Goal: Transaction & Acquisition: Obtain resource

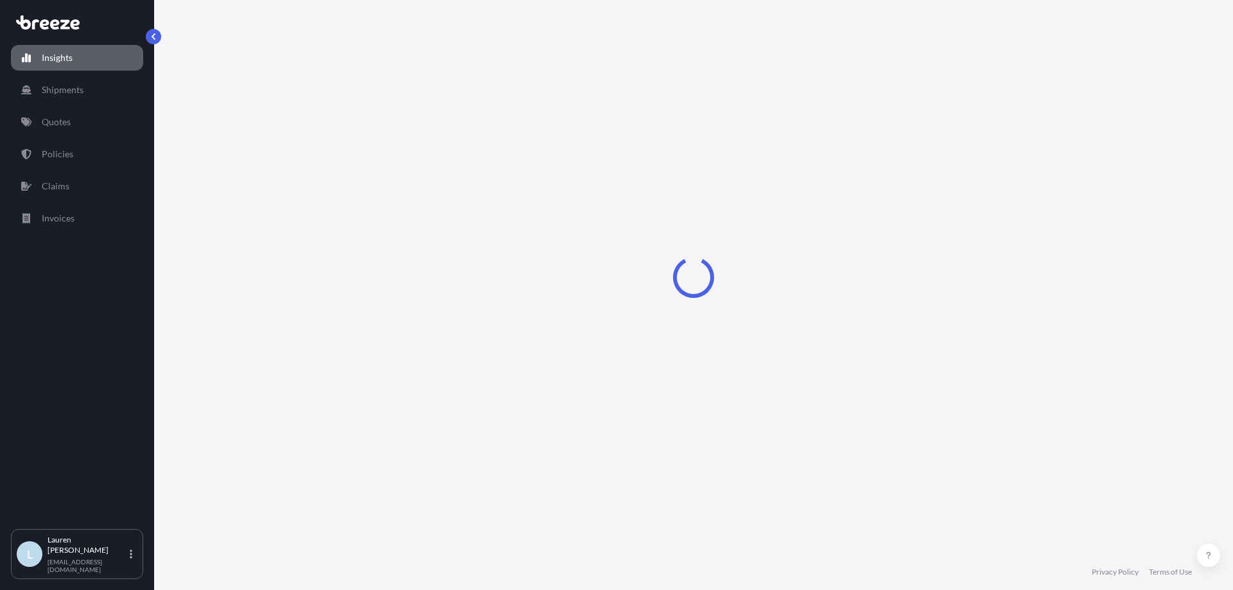
select select "2025"
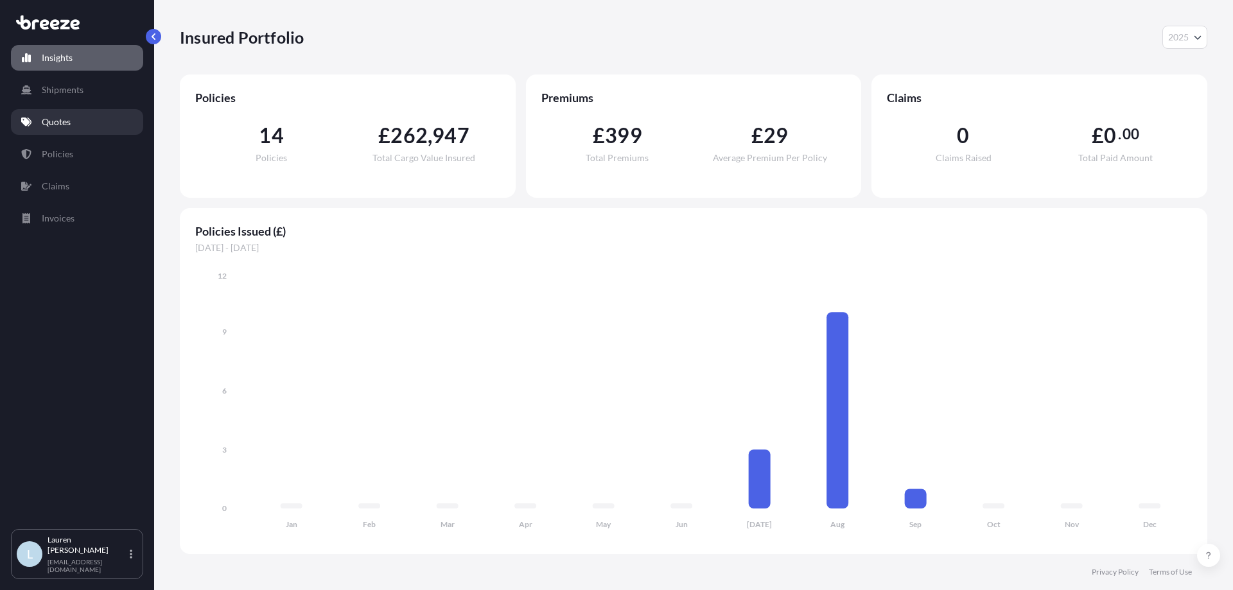
click at [64, 116] on p "Quotes" at bounding box center [56, 122] width 29 height 13
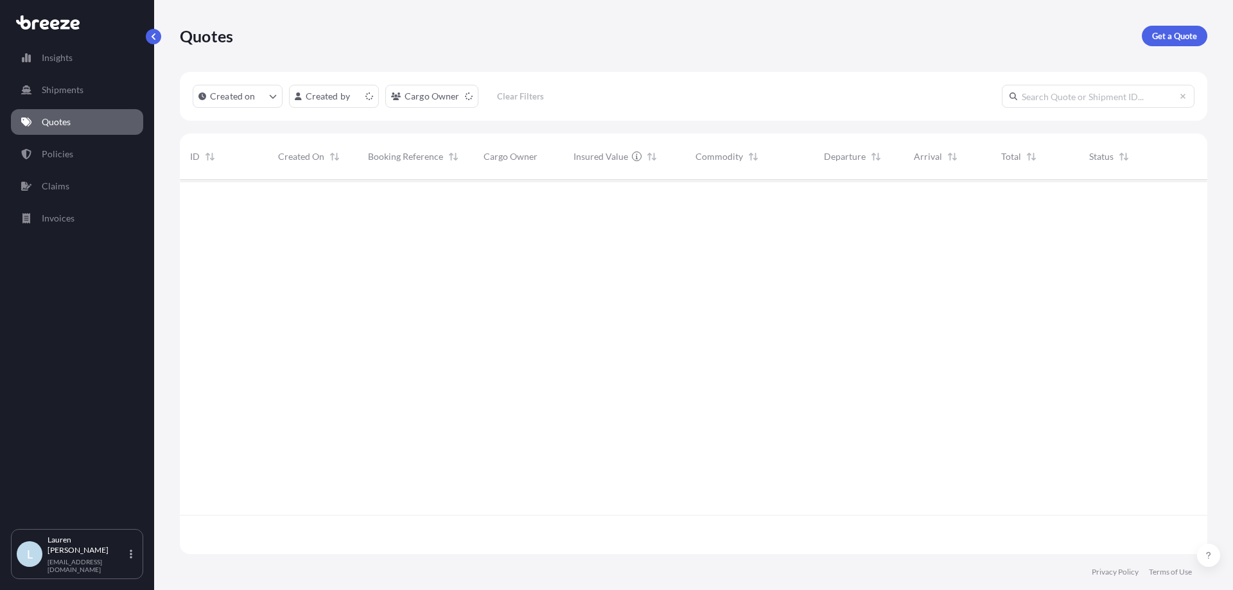
scroll to position [372, 1018]
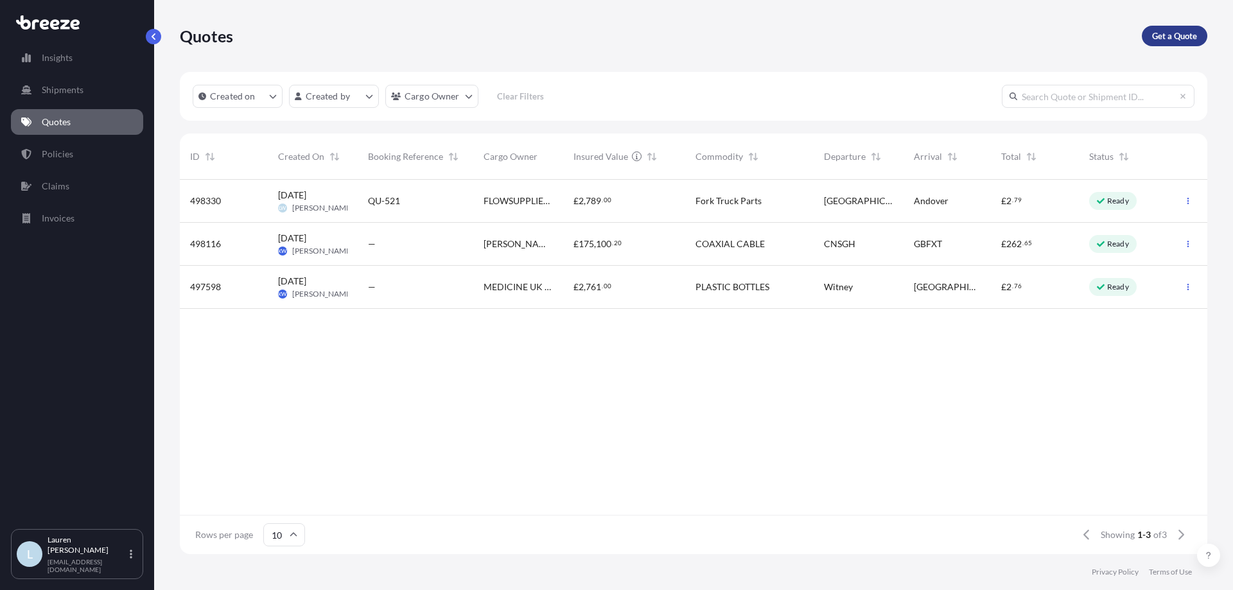
click at [1185, 51] on div "Quotes Get a Quote" at bounding box center [694, 36] width 1028 height 72
click at [1185, 39] on p "Get a Quote" at bounding box center [1174, 36] width 45 height 13
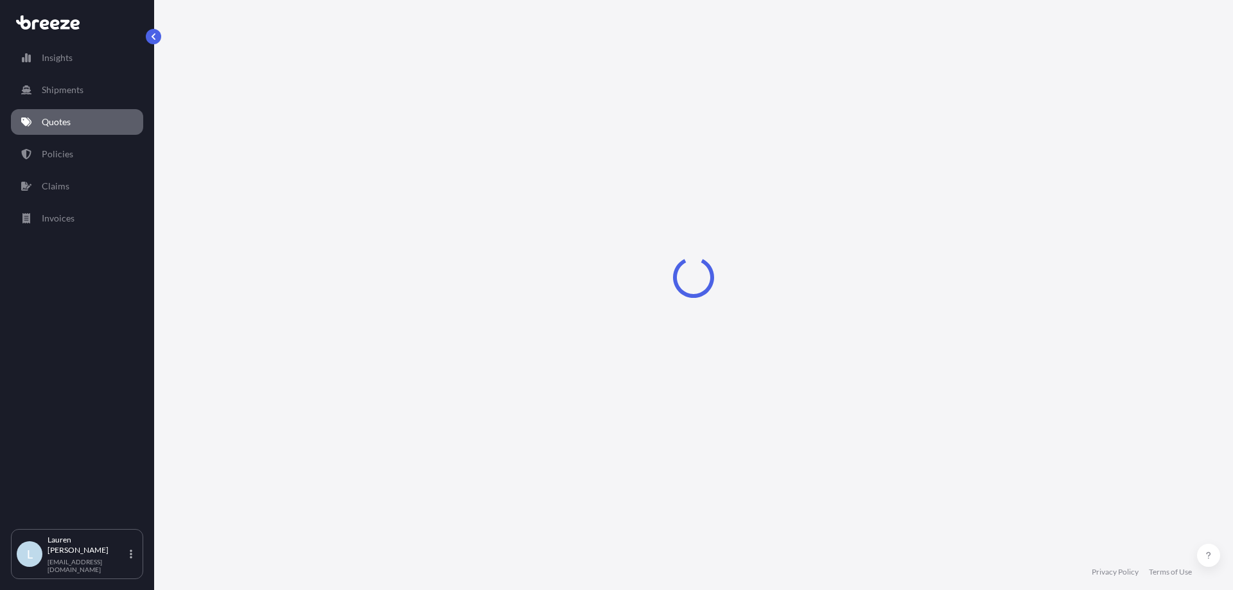
select select "Road"
select select "Sea"
select select "1"
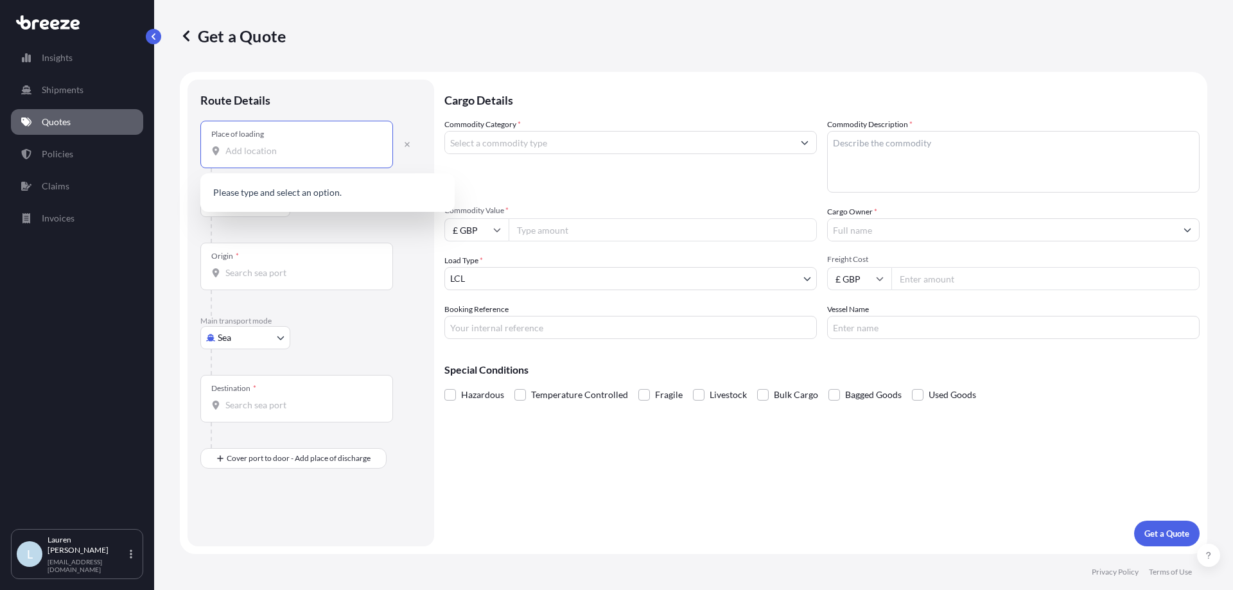
click at [275, 150] on input "Place of loading" at bounding box center [301, 151] width 152 height 13
paste input "QINGDAO"
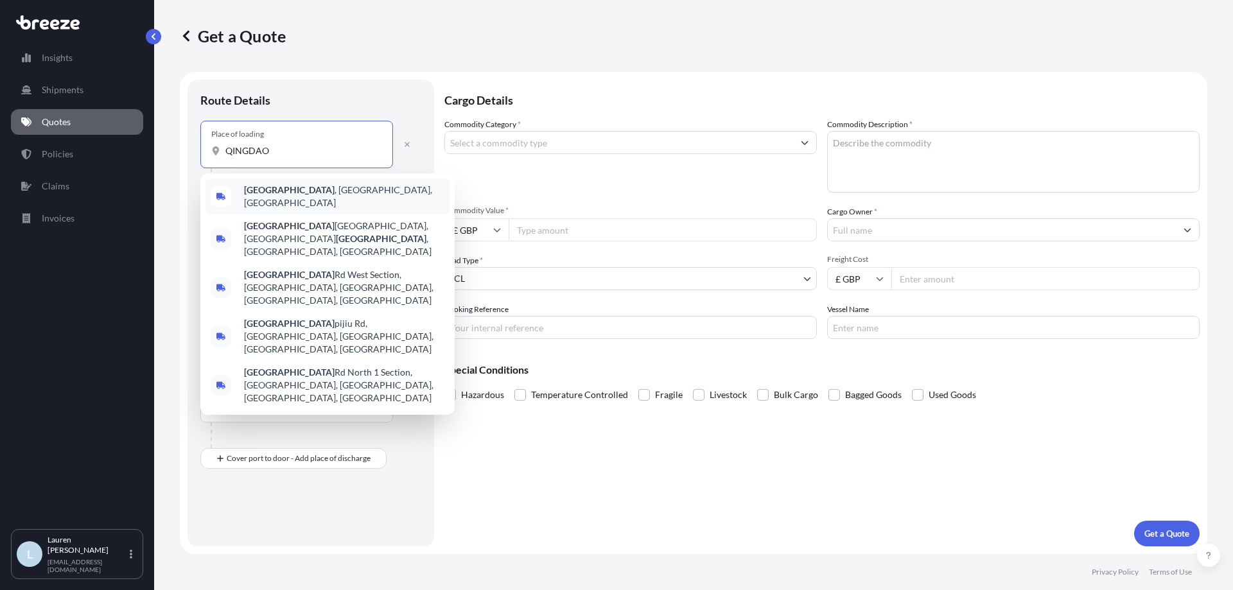
click at [305, 200] on span "[GEOGRAPHIC_DATA] , [GEOGRAPHIC_DATA], [GEOGRAPHIC_DATA]" at bounding box center [344, 197] width 200 height 26
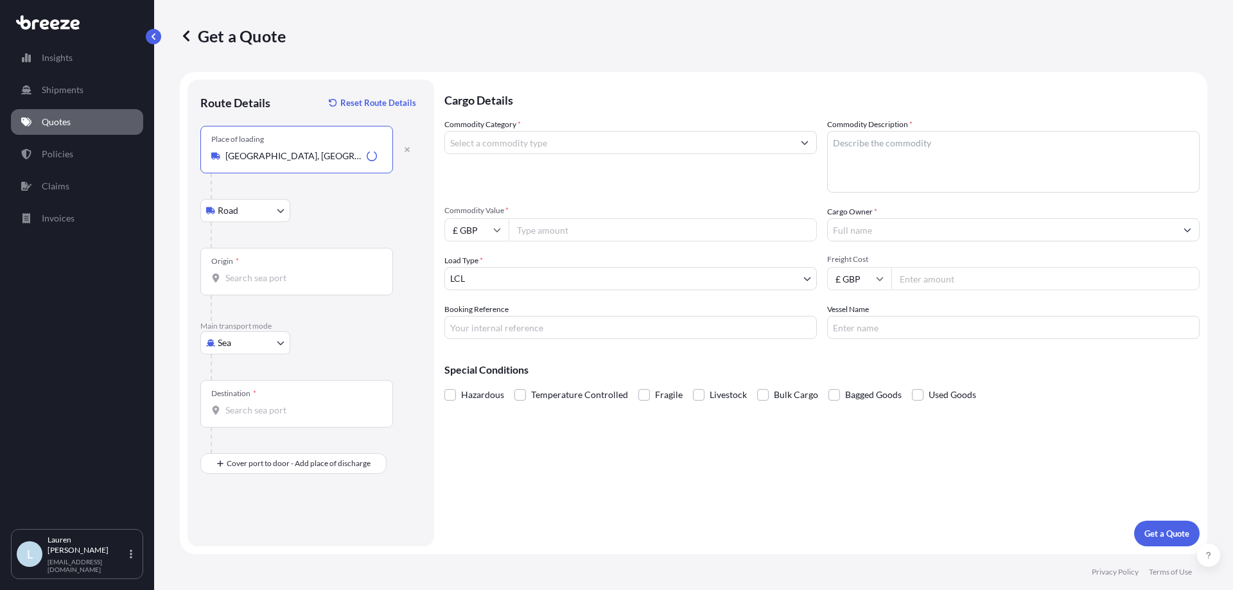
type input "[GEOGRAPHIC_DATA], [GEOGRAPHIC_DATA], [GEOGRAPHIC_DATA]"
click at [252, 207] on body "0 options available. 5 options available. Insights Shipments Quotes Policies Cl…" at bounding box center [616, 295] width 1233 height 590
click at [288, 276] on input "Origin *" at bounding box center [301, 278] width 152 height 13
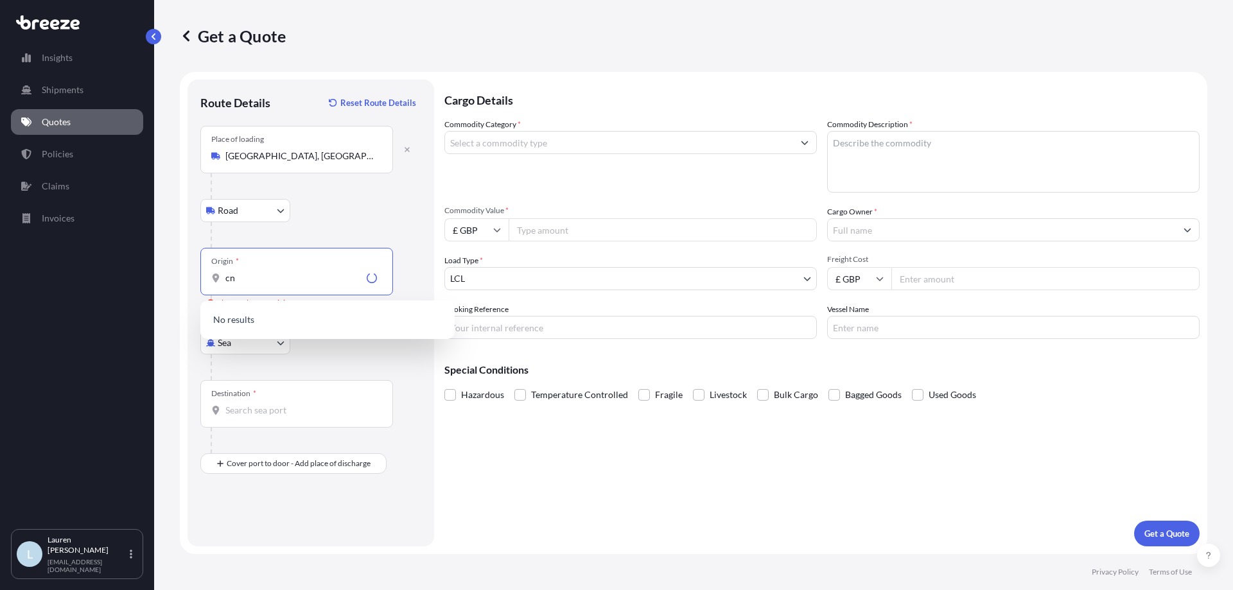
type input "c"
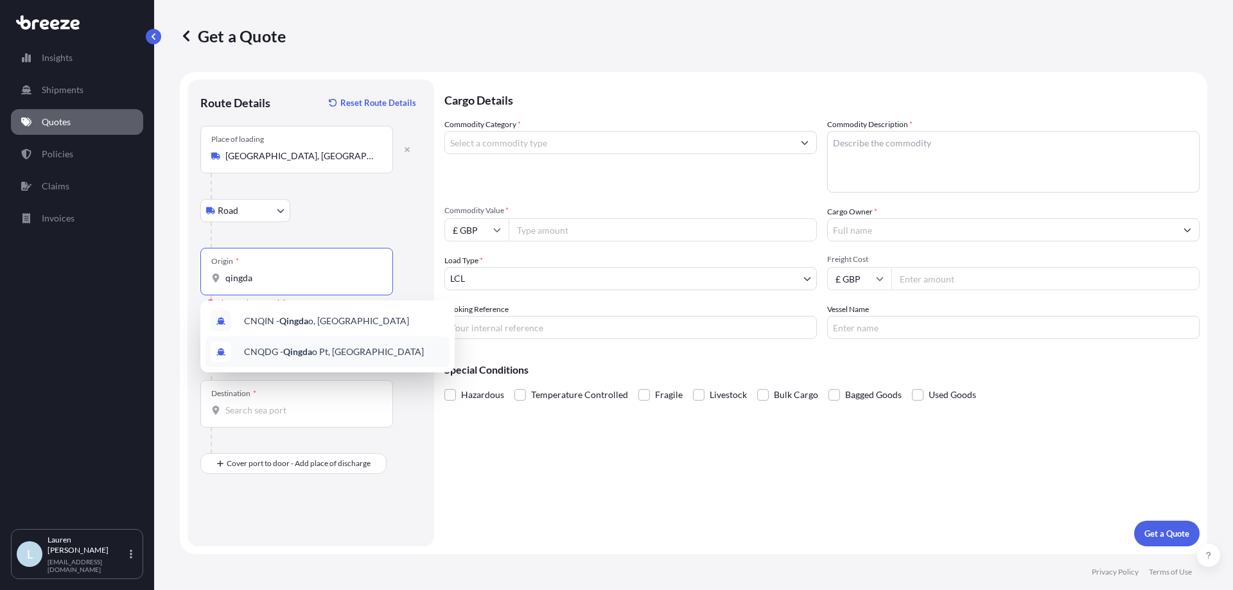
click at [353, 353] on span "CNQDG - Qingda o Pt, [GEOGRAPHIC_DATA]" at bounding box center [334, 352] width 180 height 13
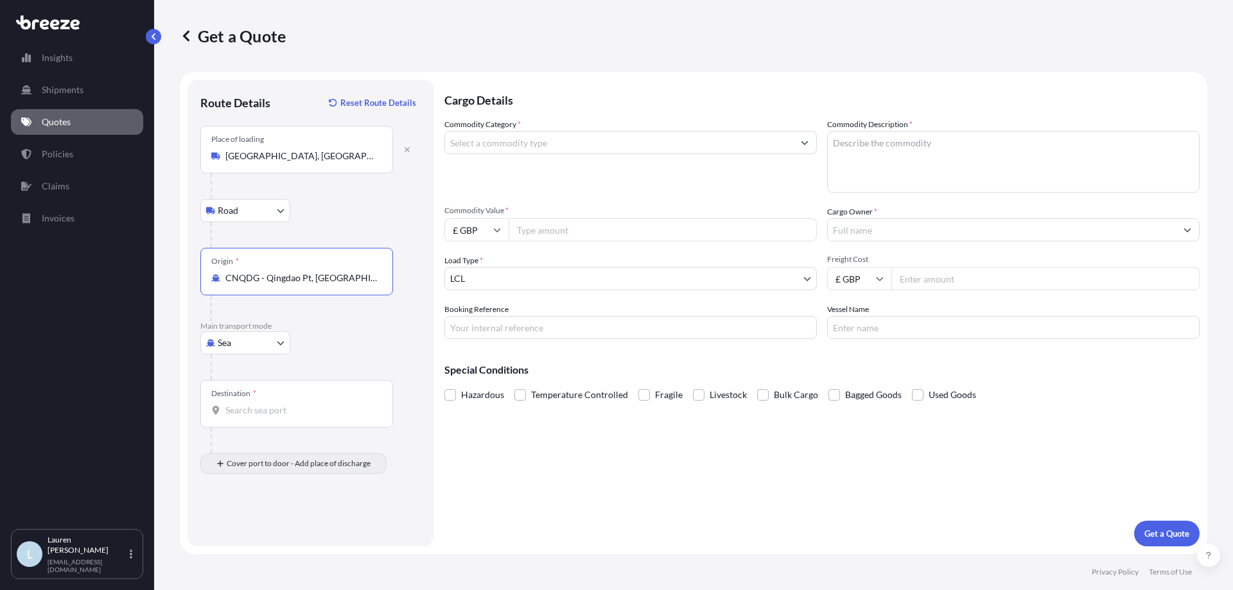
type input "CNQDG - Qingdao Pt, [GEOGRAPHIC_DATA]"
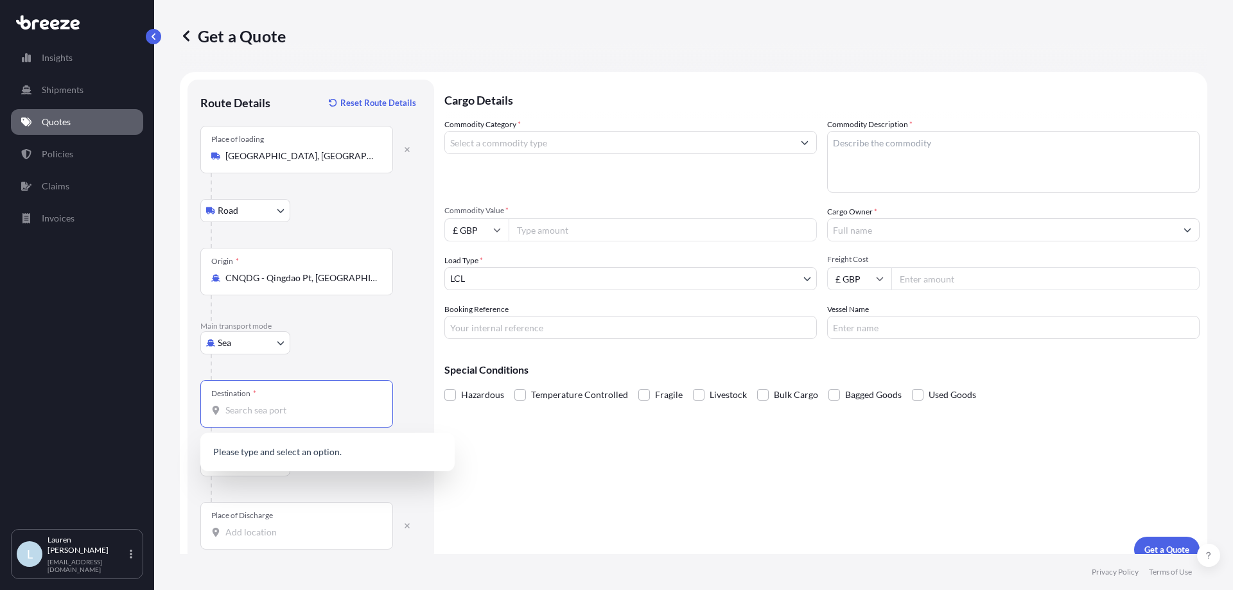
click at [270, 412] on input "Destination *" at bounding box center [301, 410] width 152 height 13
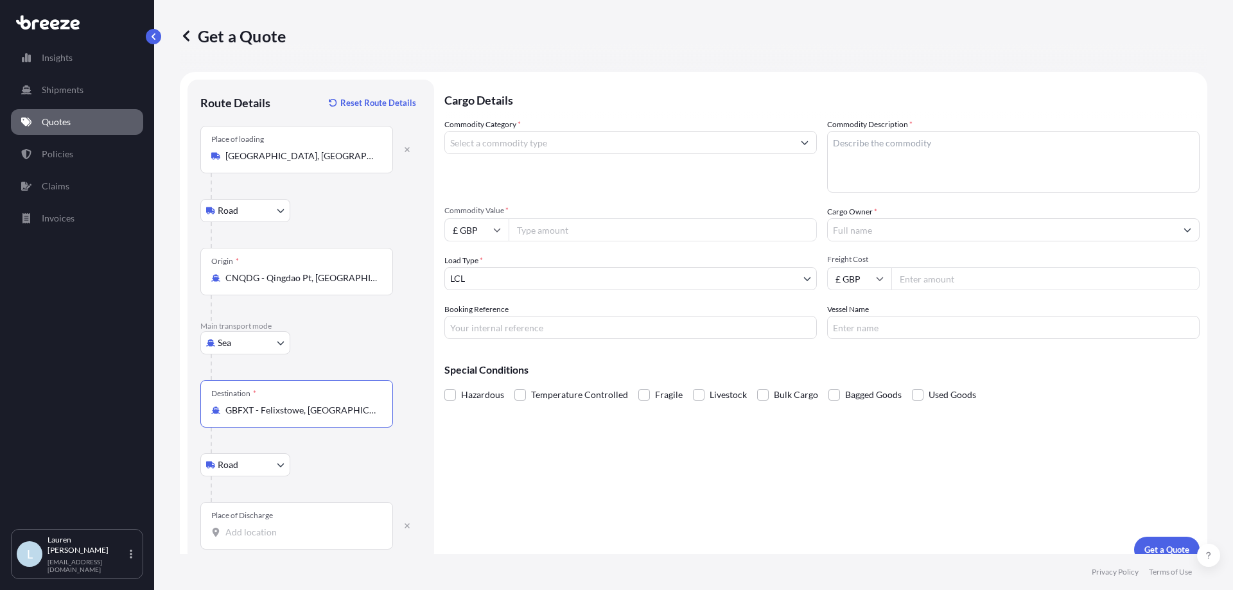
type input "GBFXT - Felixstowe, [GEOGRAPHIC_DATA]"
click at [264, 472] on body "0 options available. 1 option available. Insights Shipments Quotes Policies Cla…" at bounding box center [616, 295] width 1233 height 590
click at [317, 464] on div "Road Road Rail" at bounding box center [310, 465] width 221 height 23
click at [228, 533] on input "Place of Discharge" at bounding box center [301, 532] width 152 height 13
paste input "[PERSON_NAME] COLDFIELD"
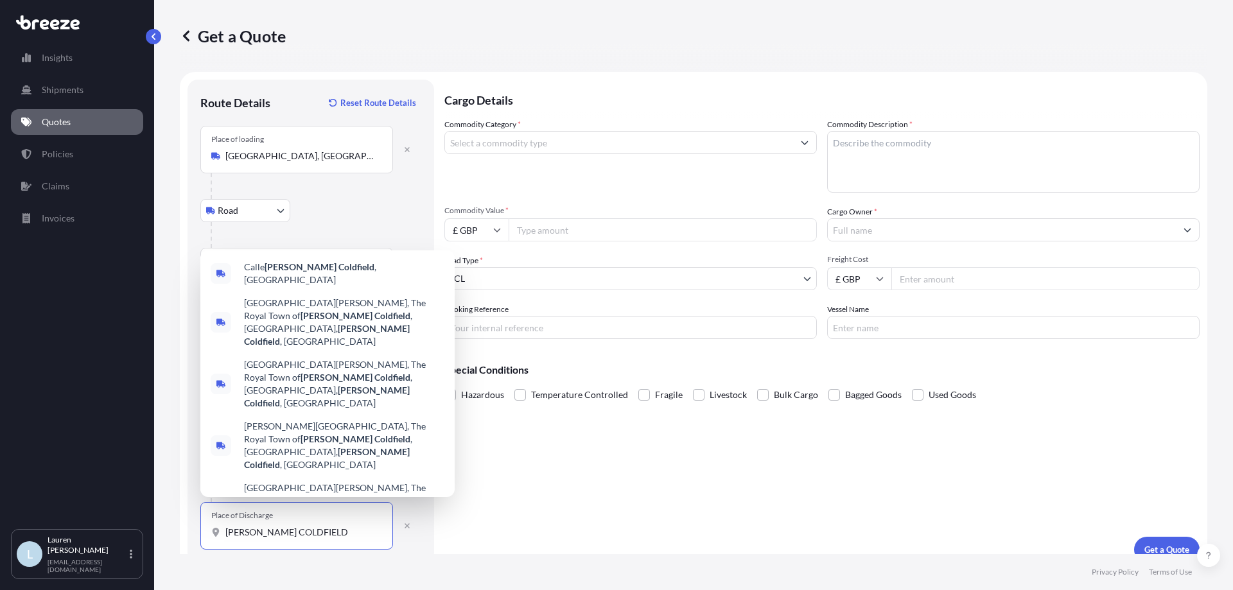
type input "[PERSON_NAME] COLDFIELD"
click at [575, 145] on input "Commodity Category *" at bounding box center [619, 142] width 348 height 23
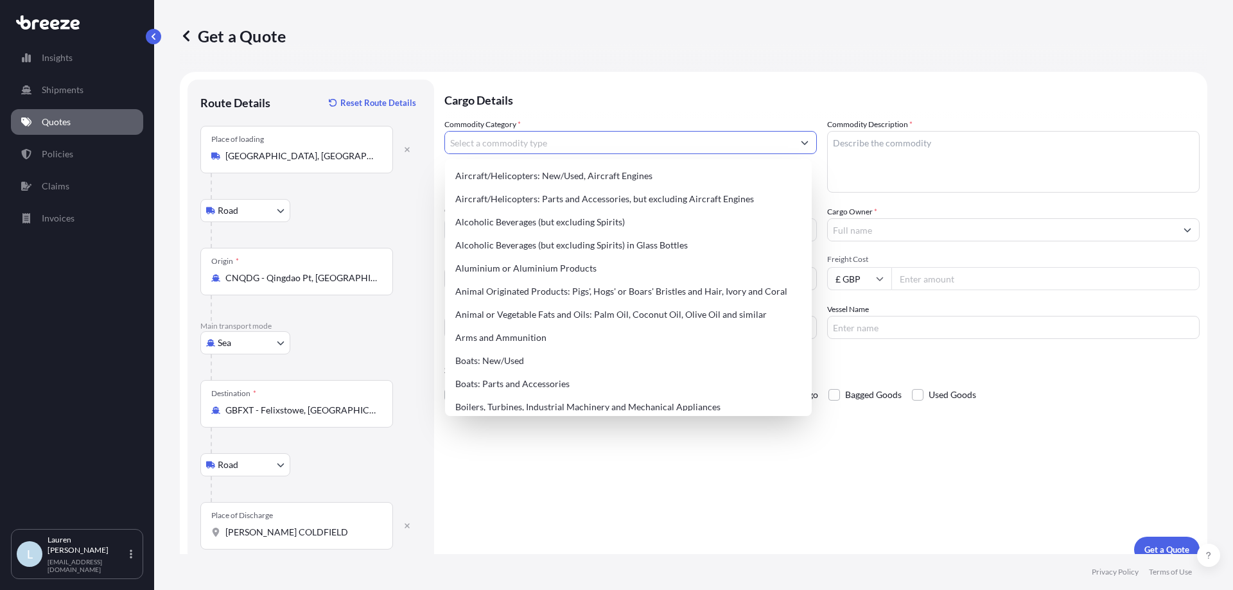
click at [647, 147] on input "Commodity Category *" at bounding box center [619, 142] width 348 height 23
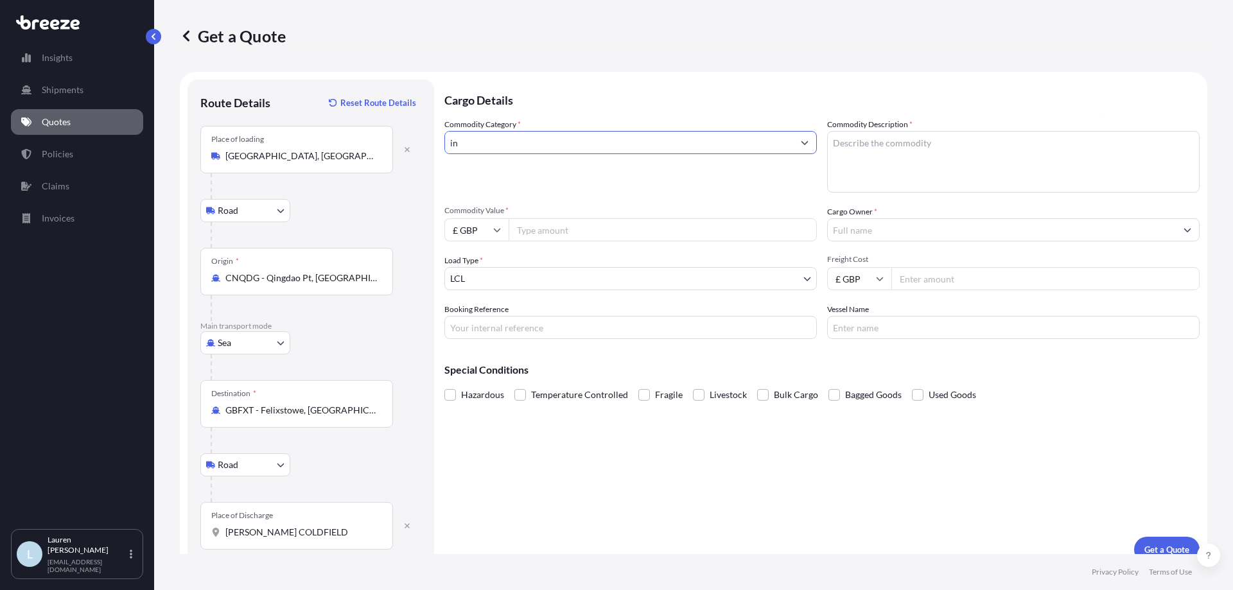
type input "i"
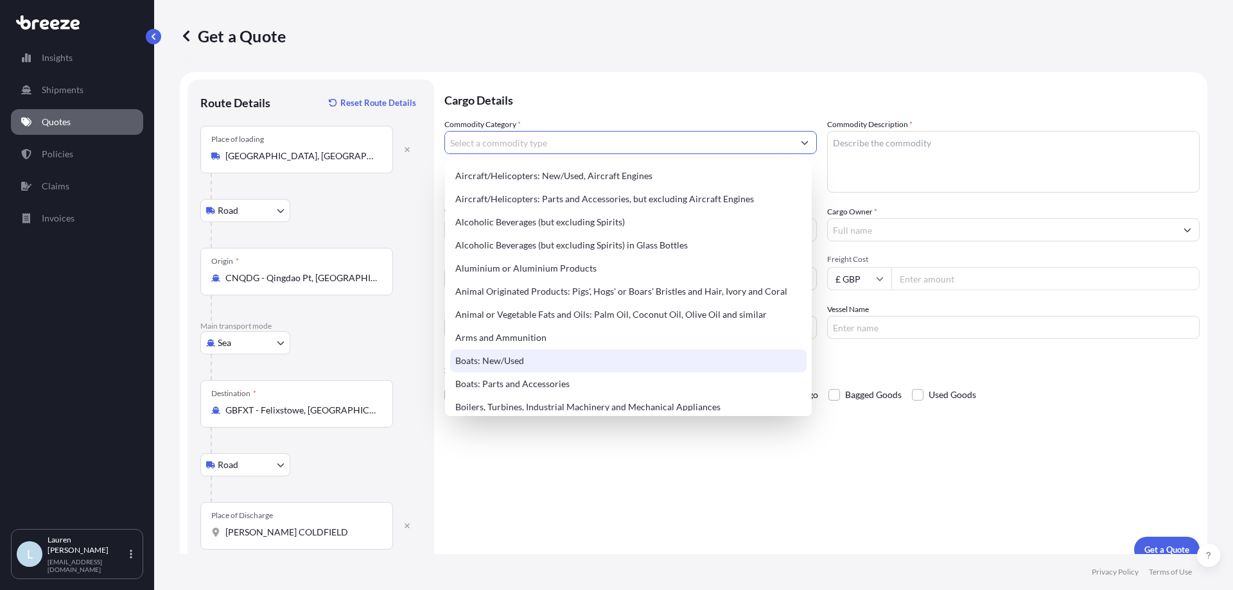
type input "Boats: New/Used"
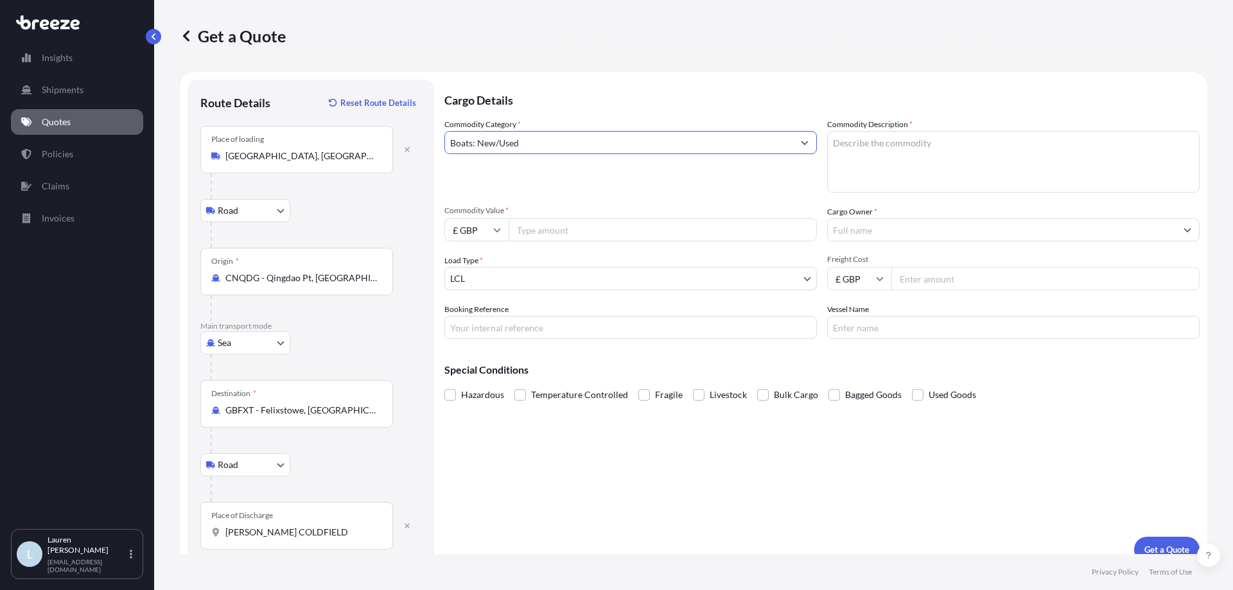
click at [926, 150] on textarea "Commodity Description *" at bounding box center [1013, 162] width 373 height 62
type textarea "Inflateable Boats"
click at [597, 234] on input "Commodity Value *" at bounding box center [663, 229] width 308 height 23
click at [572, 235] on input "Commodity Value *" at bounding box center [663, 229] width 308 height 23
type input "4379"
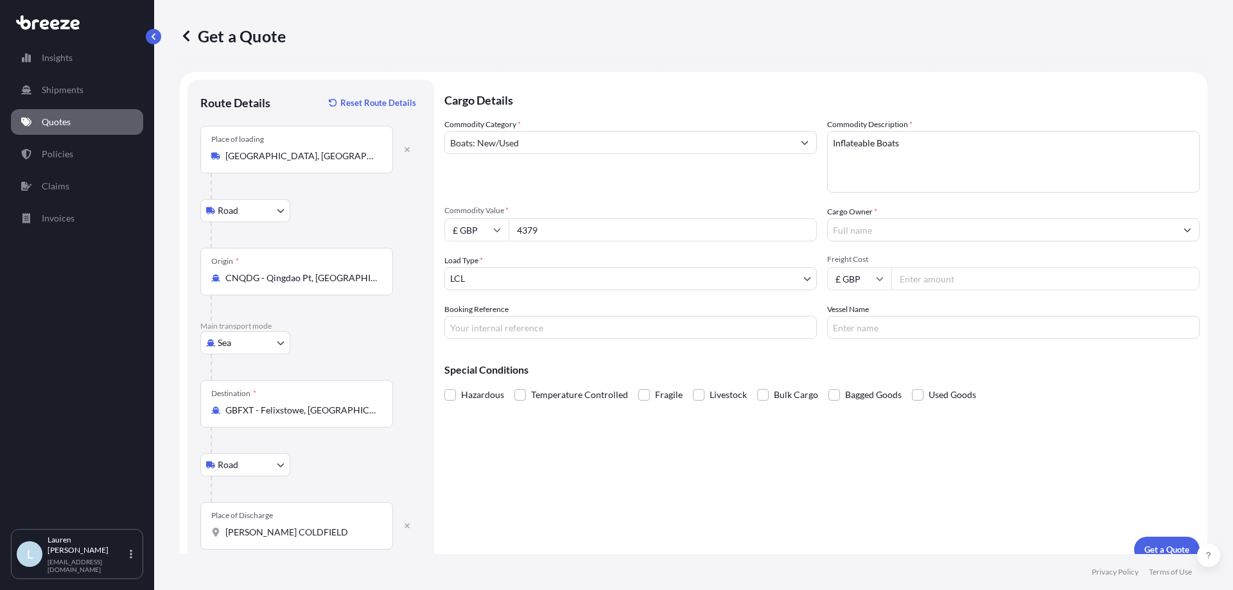
click at [953, 224] on input "Cargo Owner *" at bounding box center [1002, 229] width 348 height 23
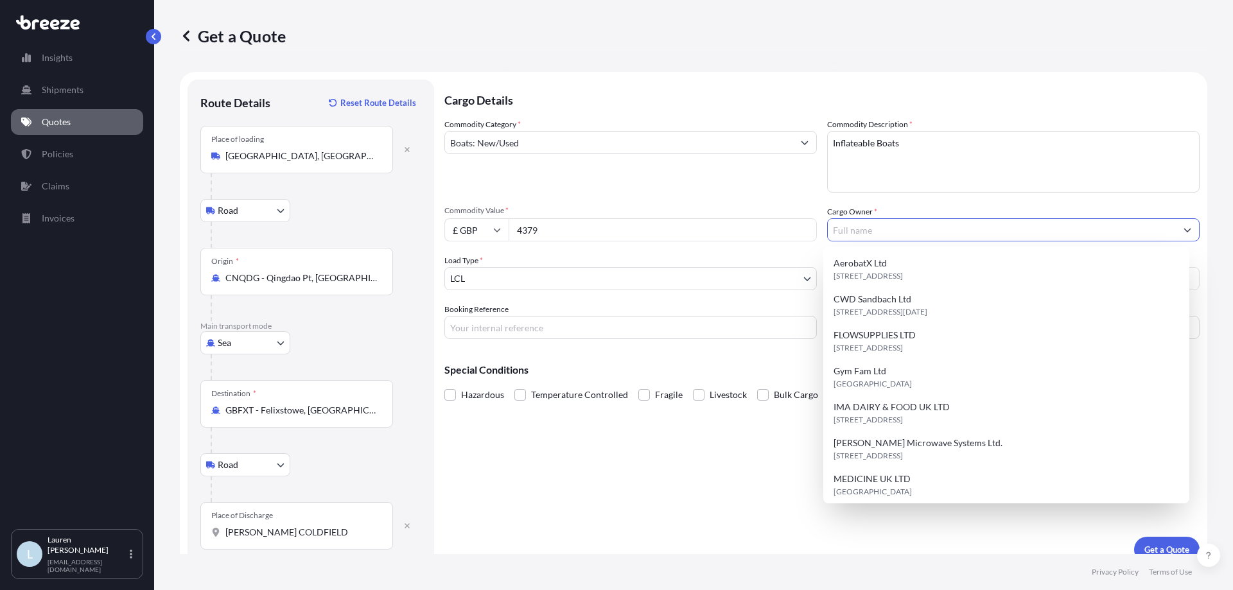
click at [948, 231] on input "Cargo Owner *" at bounding box center [1002, 229] width 348 height 23
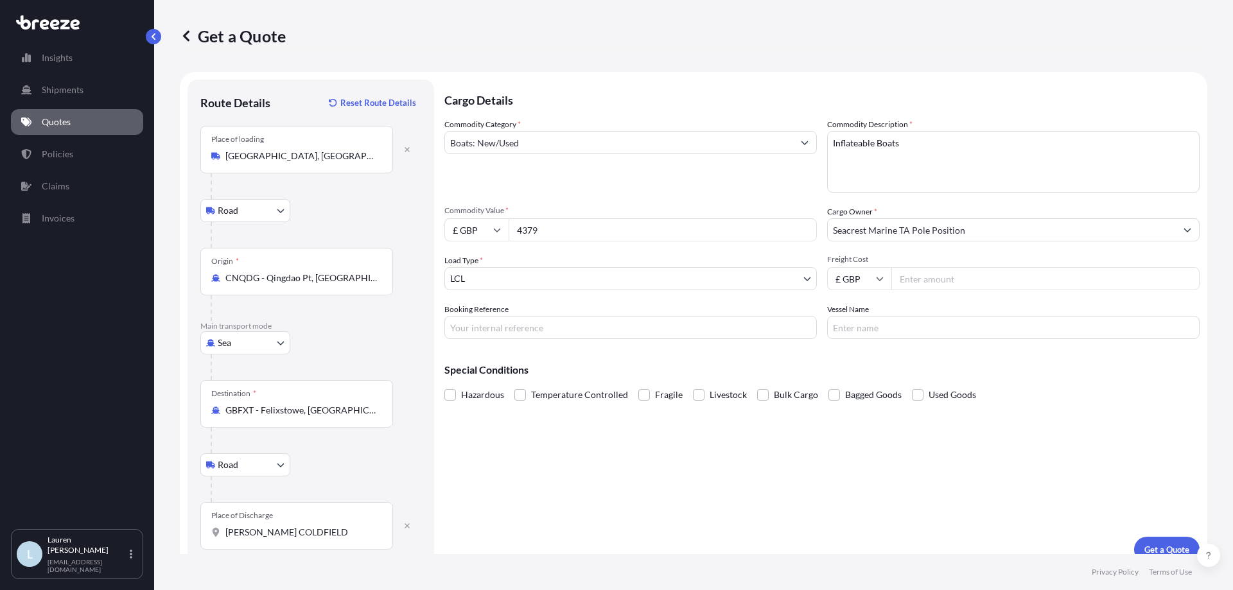
click at [989, 232] on input "Seacrest Marine TA Pole Position" at bounding box center [1002, 229] width 348 height 23
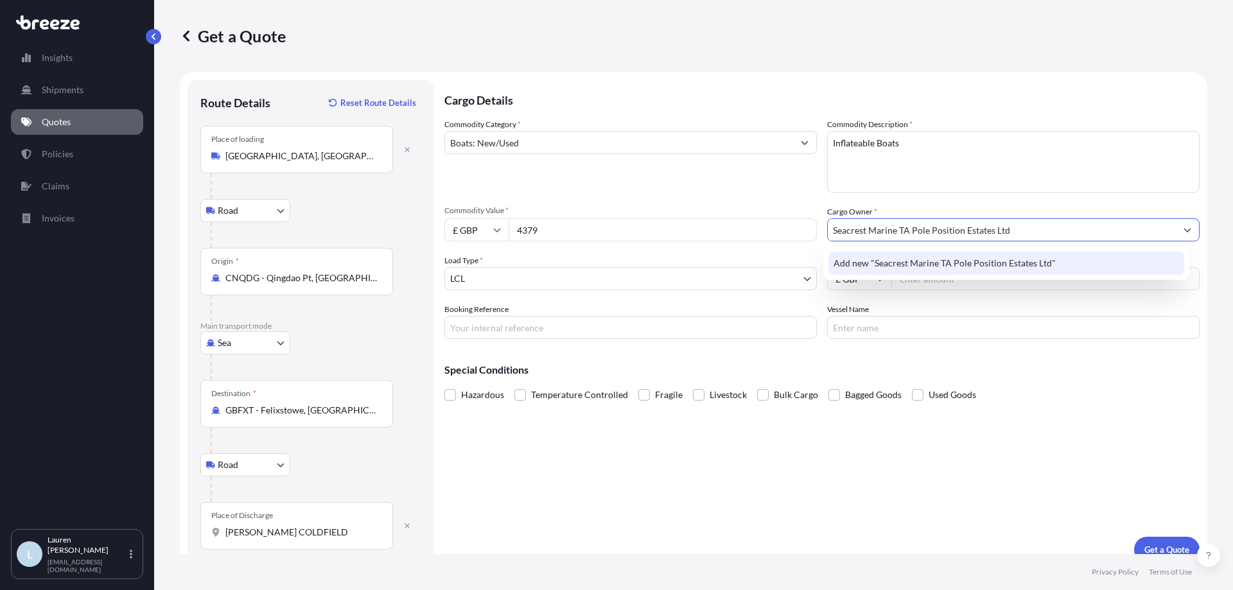
click at [989, 265] on span "Add new "Seacrest Marine TA Pole Position Estates Ltd"" at bounding box center [945, 263] width 222 height 13
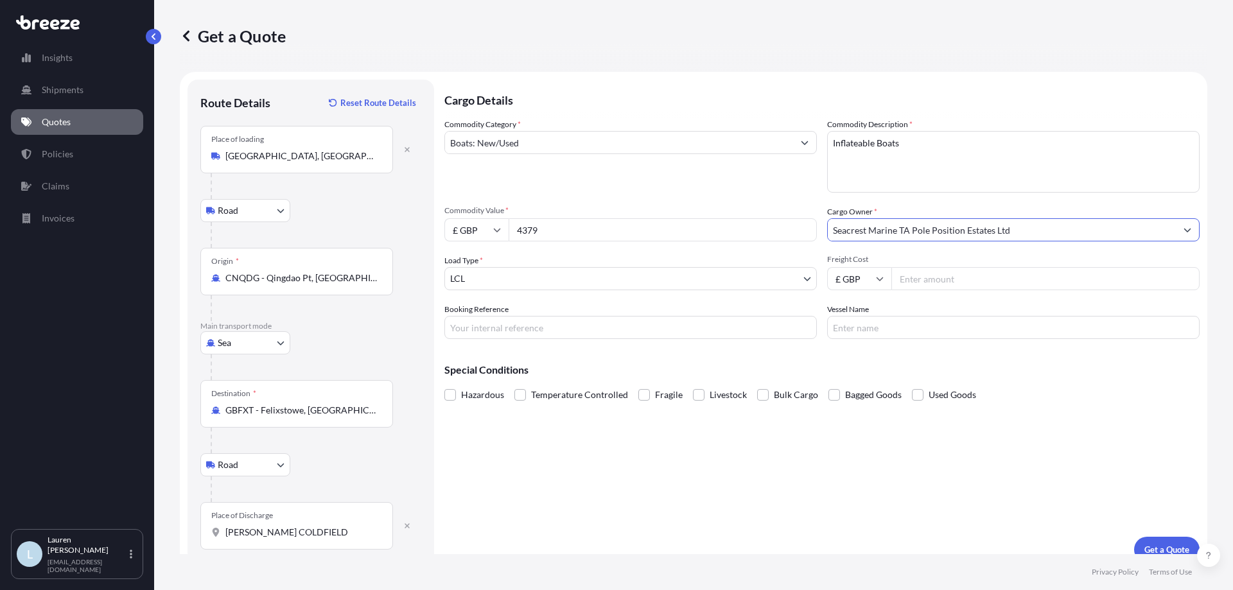
type input "Seacrest Marine TA Pole Position Estates Ltd"
click at [1028, 283] on input "Freight Cost" at bounding box center [1046, 278] width 308 height 23
click at [547, 328] on input "Booking Reference" at bounding box center [631, 327] width 373 height 23
type input "SIJ002364"
click at [916, 325] on input "Vessel Name" at bounding box center [1013, 327] width 373 height 23
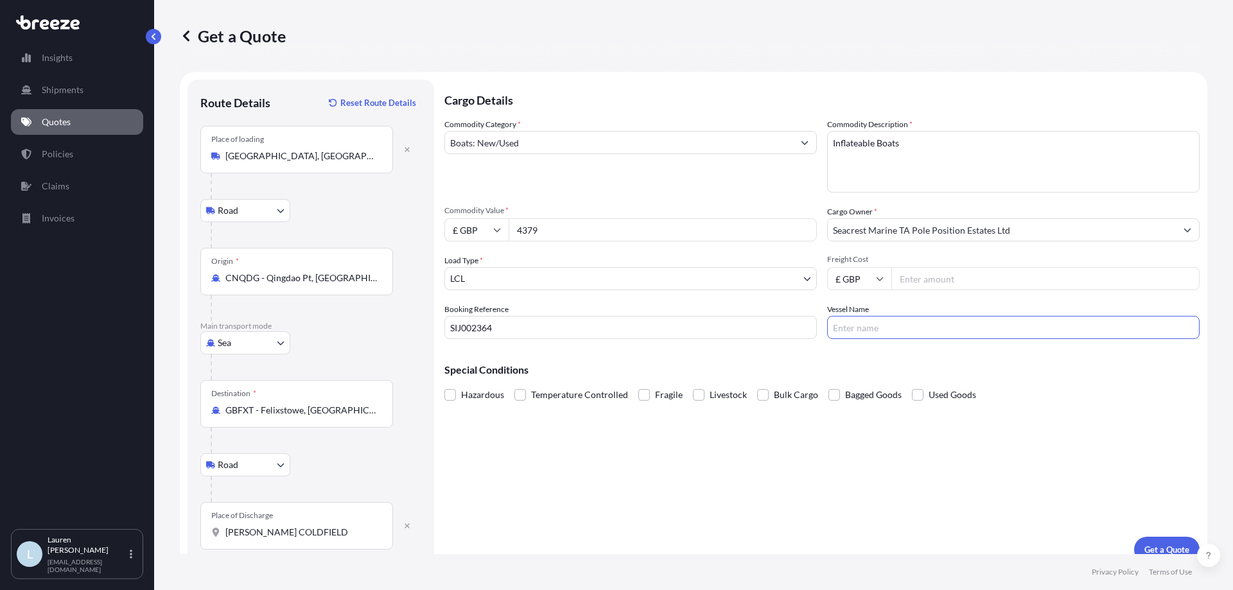
paste input "EVER APEX"
type input "EVER APEX"
click at [759, 369] on p "Special Conditions" at bounding box center [822, 370] width 755 height 10
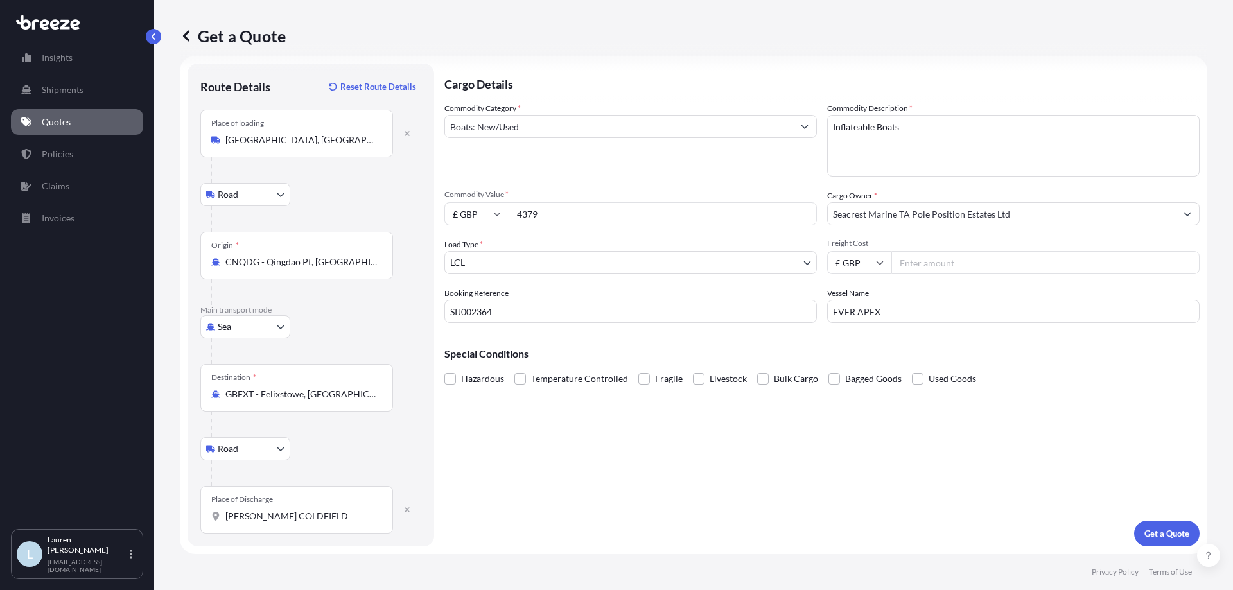
click at [1025, 242] on span "Freight Cost" at bounding box center [1013, 243] width 373 height 10
click at [1025, 251] on input "Freight Cost" at bounding box center [1046, 262] width 308 height 23
click at [1044, 261] on input "Freight Cost" at bounding box center [1046, 262] width 308 height 23
type input "505.29"
click at [1084, 481] on div "Cargo Details Commodity Category * Boats: New/Used Commodity Description * Infl…" at bounding box center [822, 305] width 755 height 483
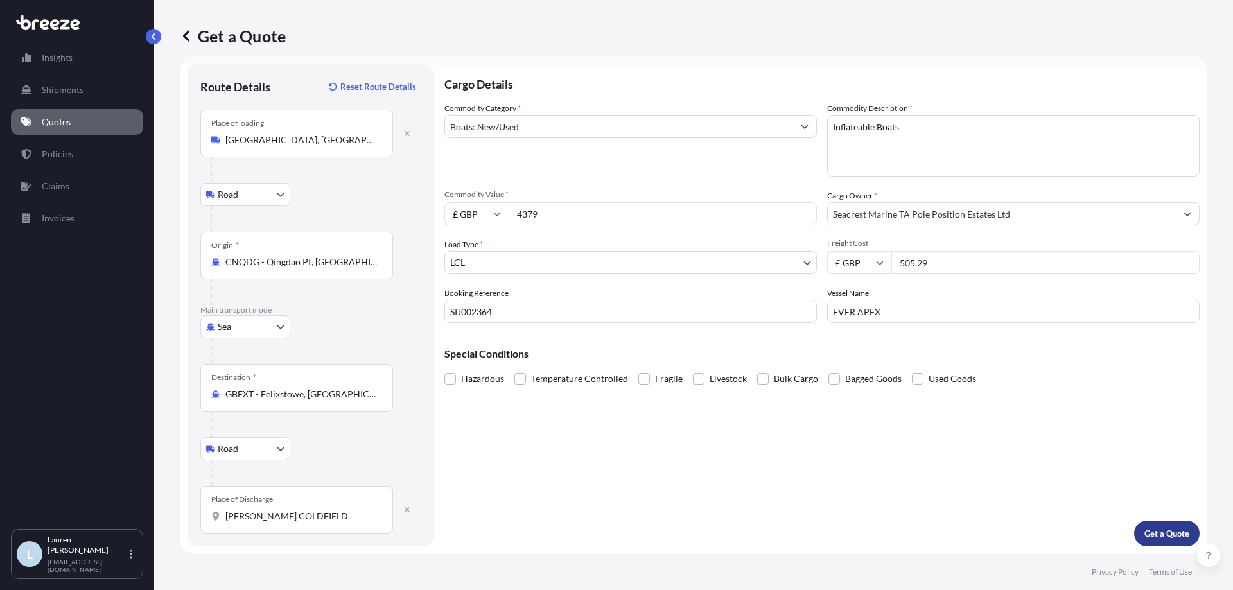
click at [1153, 532] on p "Get a Quote" at bounding box center [1167, 533] width 45 height 13
click at [337, 529] on div "Place of Discharge [PERSON_NAME] COLDFIELD" at bounding box center [296, 510] width 193 height 48
click at [337, 523] on input "[PERSON_NAME] COLDFIELD" at bounding box center [301, 516] width 152 height 13
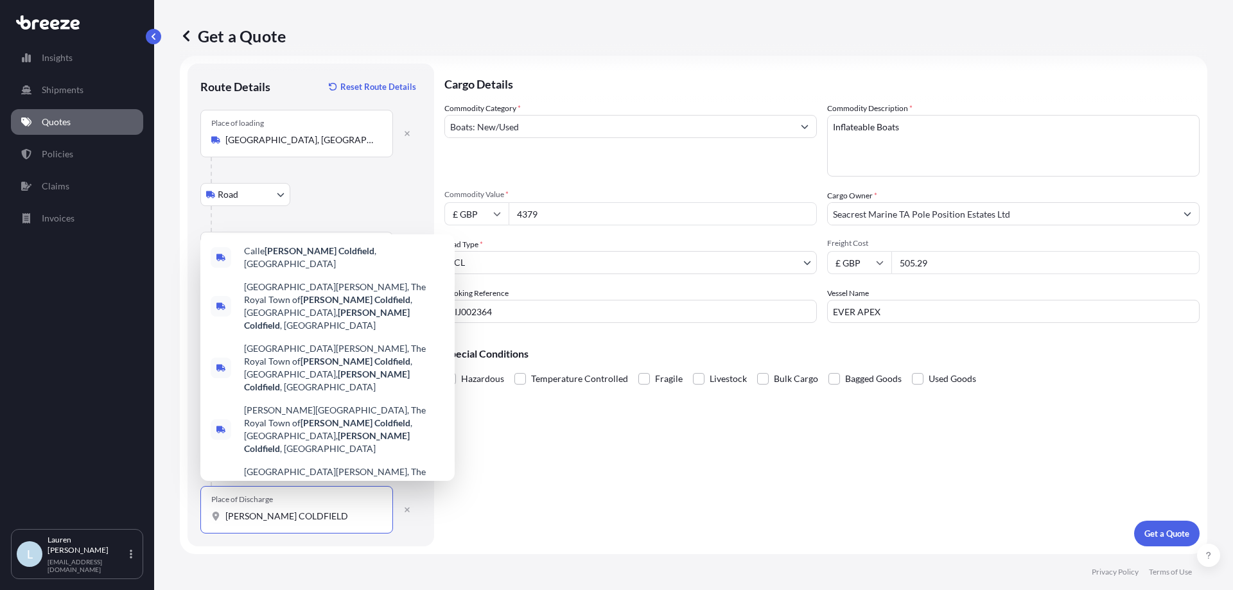
click at [341, 522] on input "[PERSON_NAME] COLDFIELD" at bounding box center [301, 516] width 152 height 13
drag, startPoint x: 355, startPoint y: 520, endPoint x: 188, endPoint y: 515, distance: 166.4
click at [188, 515] on div "Route Details Reset Route Details Place of loading [GEOGRAPHIC_DATA] Rail Origi…" at bounding box center [311, 305] width 247 height 483
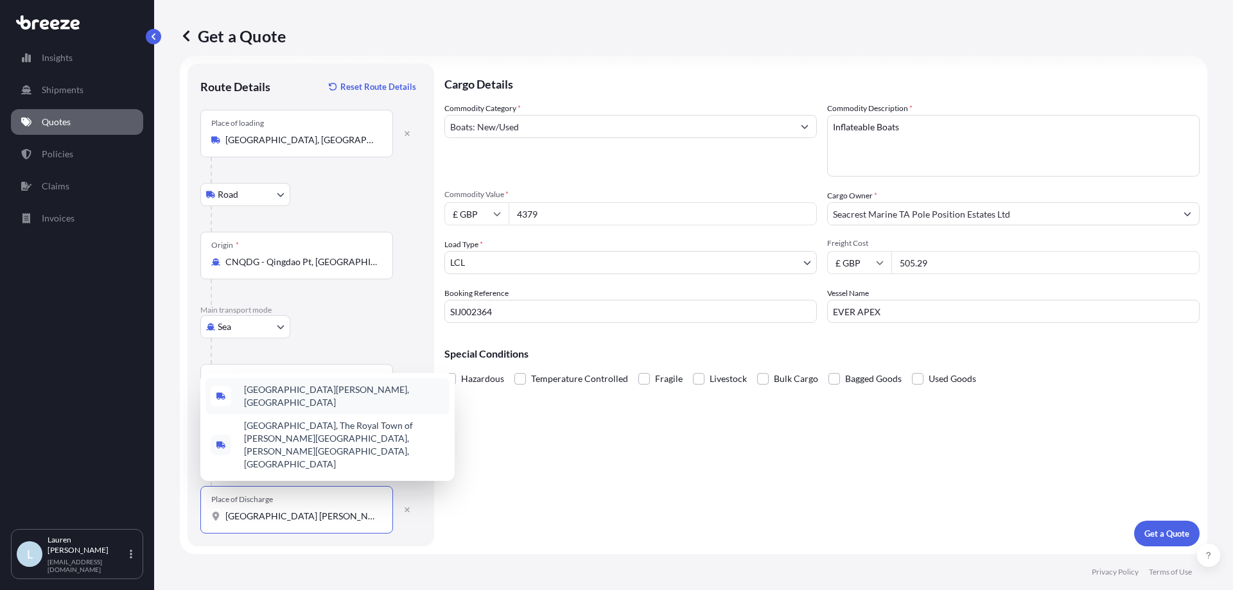
click at [320, 409] on span "[GEOGRAPHIC_DATA][PERSON_NAME], [GEOGRAPHIC_DATA]" at bounding box center [344, 397] width 200 height 26
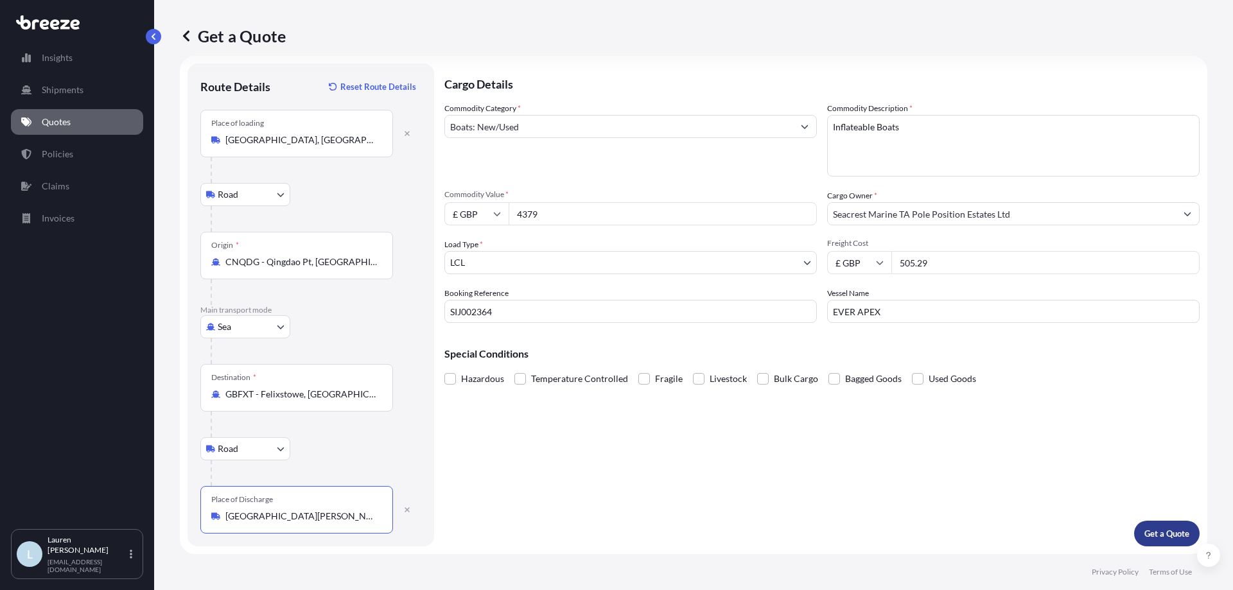
type input "[GEOGRAPHIC_DATA][PERSON_NAME], [GEOGRAPHIC_DATA]"
click at [1168, 530] on p "Get a Quote" at bounding box center [1167, 533] width 45 height 13
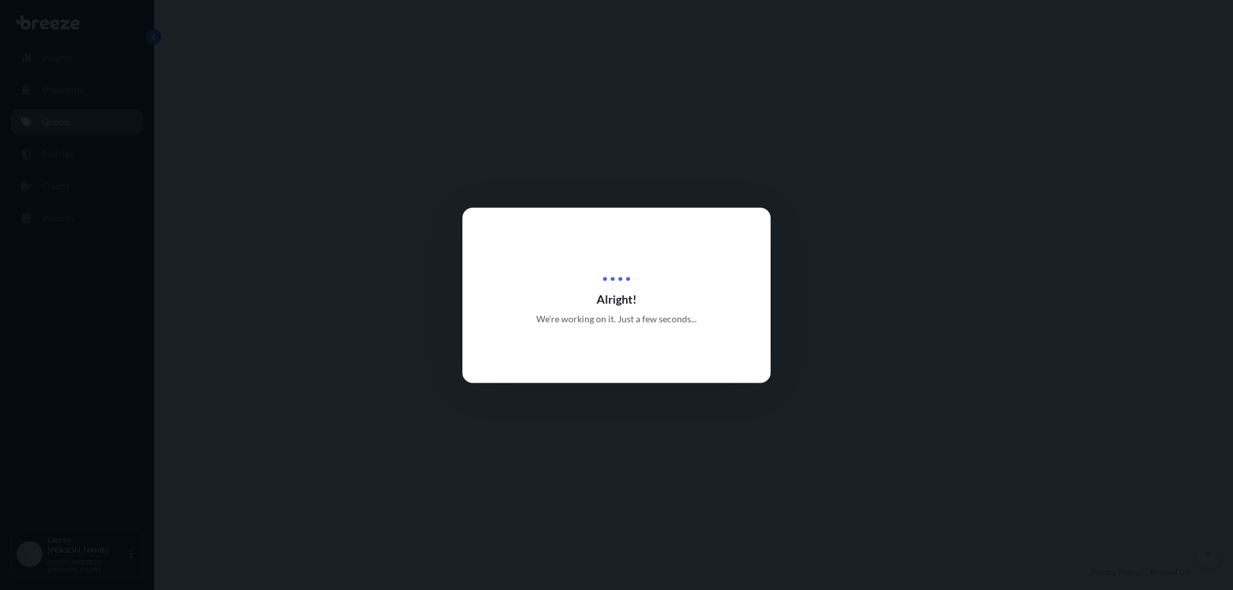
select select "Road"
select select "Sea"
select select "Road"
select select "1"
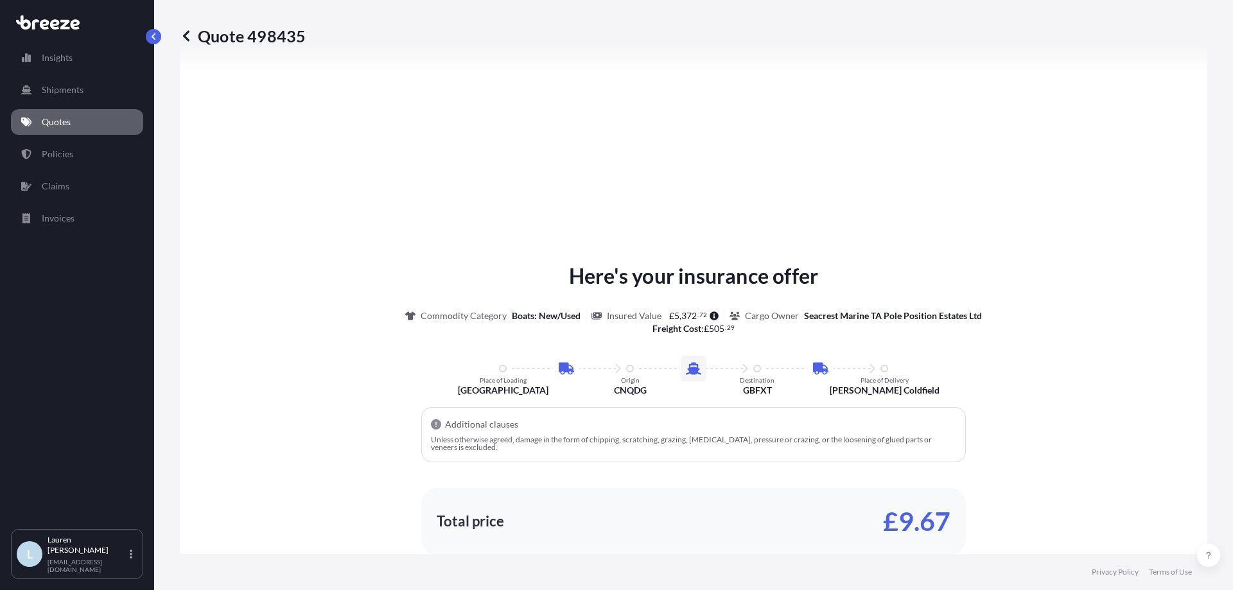
scroll to position [707, 0]
